Goal: Information Seeking & Learning: Check status

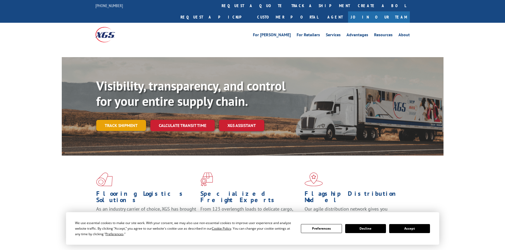
click at [124, 120] on link "Track shipment" at bounding box center [121, 125] width 50 height 11
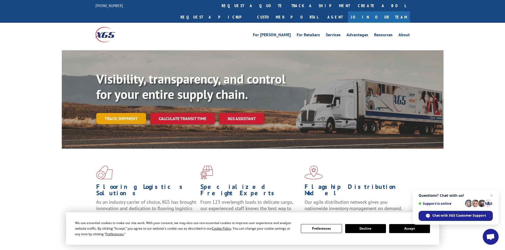
click at [131, 113] on link "Track shipment" at bounding box center [121, 118] width 50 height 11
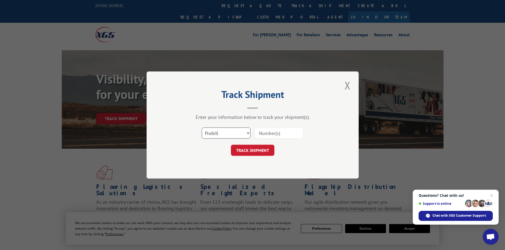
click at [239, 137] on select "Select category... Probill BOL PO" at bounding box center [226, 133] width 49 height 11
select select "bol"
click at [202, 128] on select "Select category... Probill BOL PO" at bounding box center [226, 133] width 49 height 11
click at [293, 130] on input at bounding box center [278, 133] width 49 height 11
paste input "4860153"
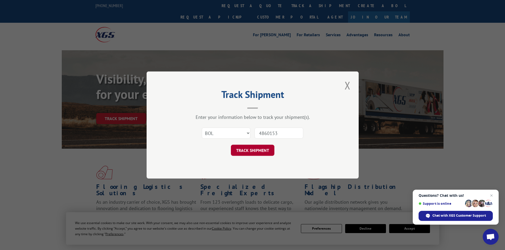
type input "4860153"
click at [245, 149] on button "TRACK SHIPMENT" at bounding box center [252, 150] width 43 height 11
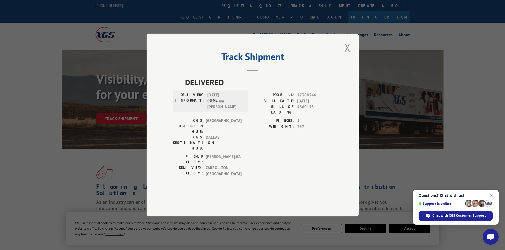
click at [164, 138] on div "Track Shipment DELIVERED DELIVERY INFORMATION: [DATE] 08:06 am [PERSON_NAME]: 1…" at bounding box center [253, 125] width 212 height 183
